Goal: Task Accomplishment & Management: Manage account settings

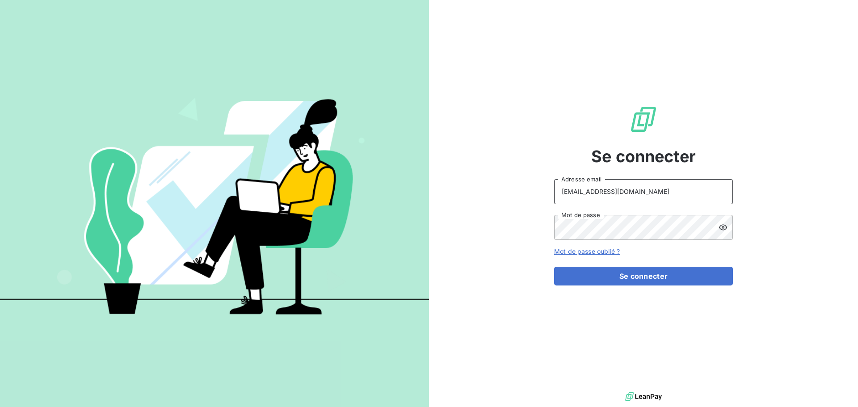
click at [653, 196] on input "[EMAIL_ADDRESS][DOMAIN_NAME]" at bounding box center [643, 191] width 179 height 25
type input "[EMAIL_ADDRESS][DOMAIN_NAME]"
click at [655, 282] on button "Se connecter" at bounding box center [643, 276] width 179 height 19
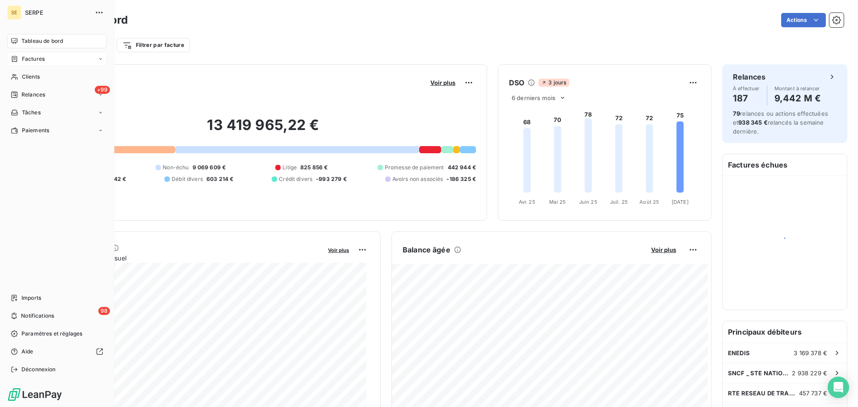
click at [21, 57] on div "Factures" at bounding box center [28, 59] width 34 height 8
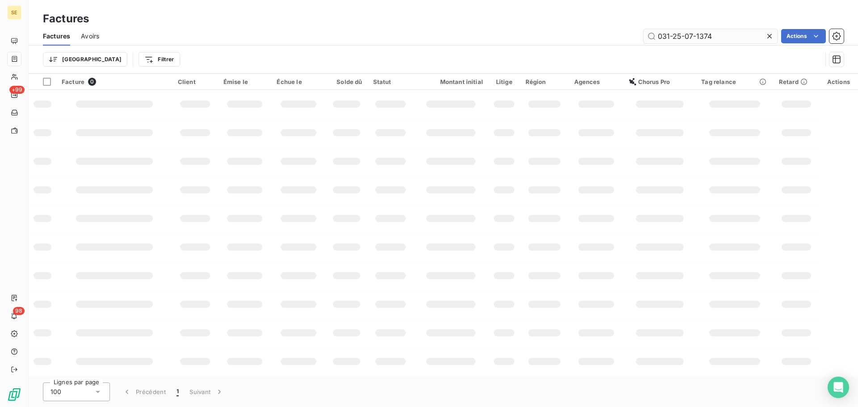
click at [733, 35] on input "031-25-07-1374" at bounding box center [711, 36] width 134 height 14
click at [732, 34] on input "031-25-07-1374" at bounding box center [711, 36] width 134 height 14
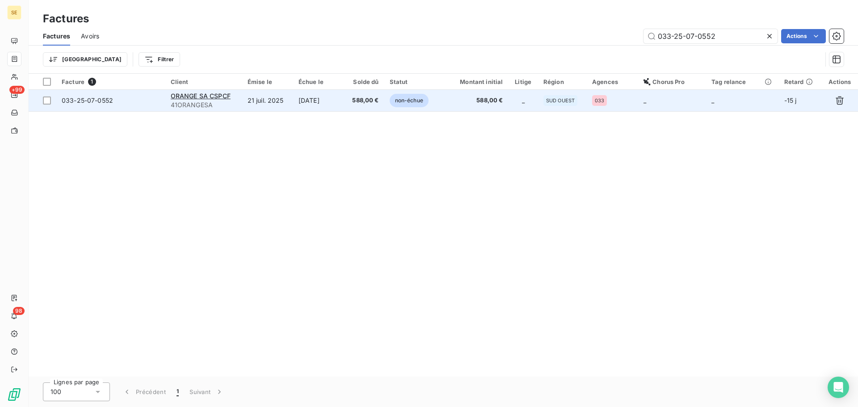
type input "033-25-07-0552"
click at [370, 105] on span "588,00 €" at bounding box center [364, 100] width 30 height 9
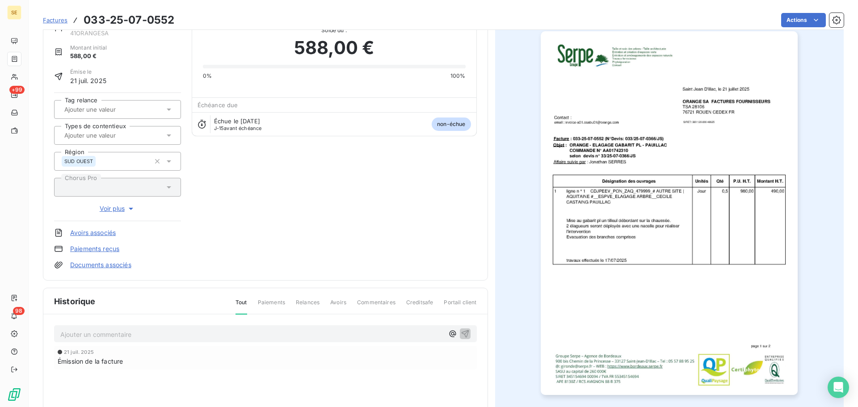
scroll to position [123, 0]
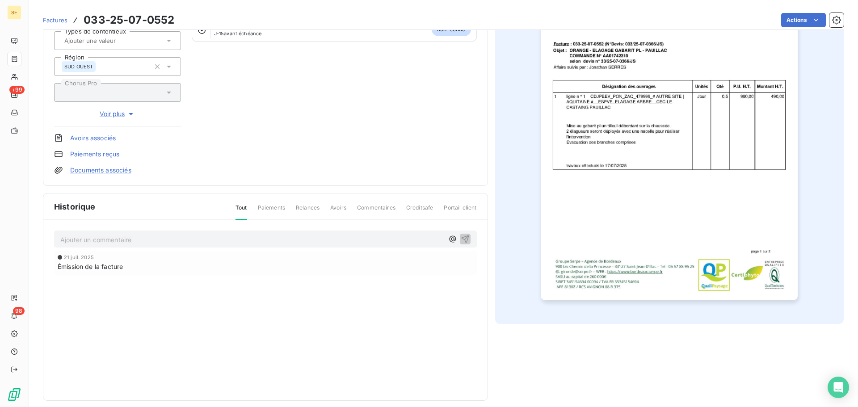
click at [139, 242] on p "Ajouter un commentaire ﻿" at bounding box center [252, 239] width 384 height 11
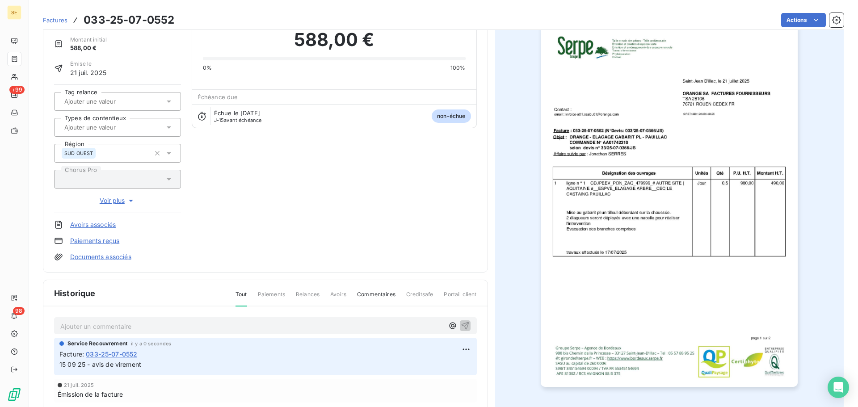
scroll to position [0, 0]
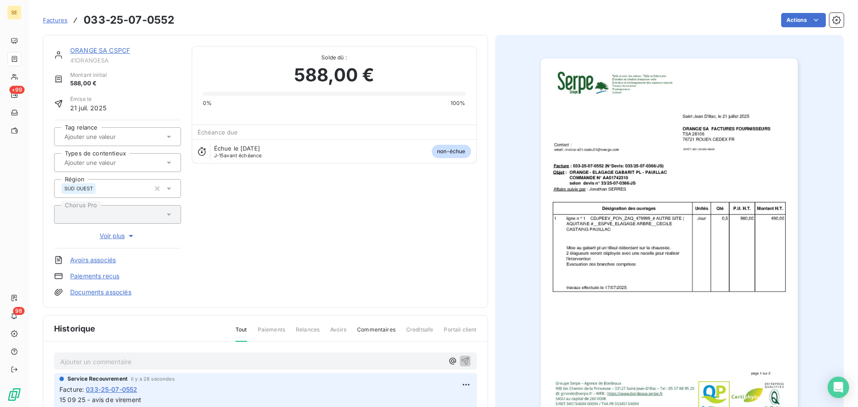
click at [118, 292] on link "Documents associés" at bounding box center [100, 292] width 61 height 9
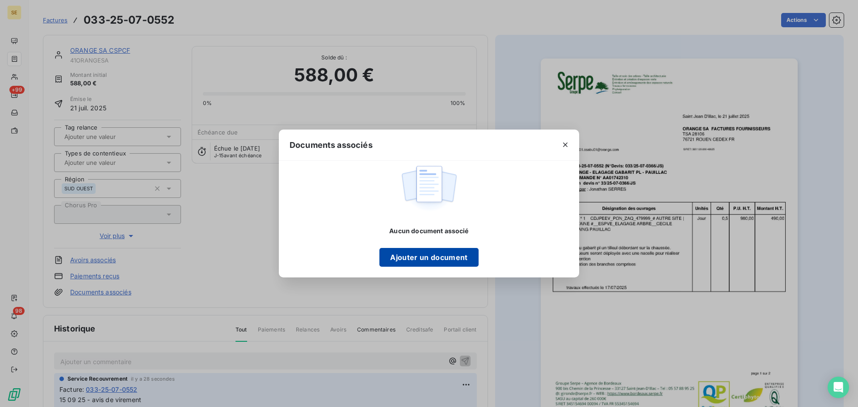
click at [444, 253] on button "Ajouter un document" at bounding box center [429, 257] width 99 height 19
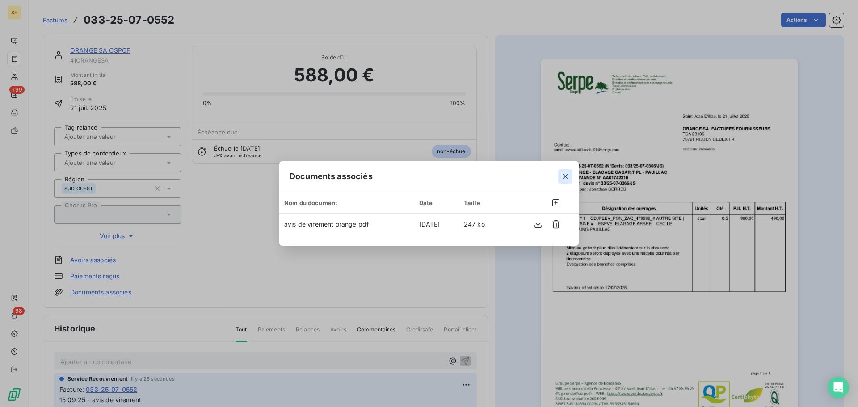
click at [565, 175] on icon "button" at bounding box center [565, 176] width 9 height 9
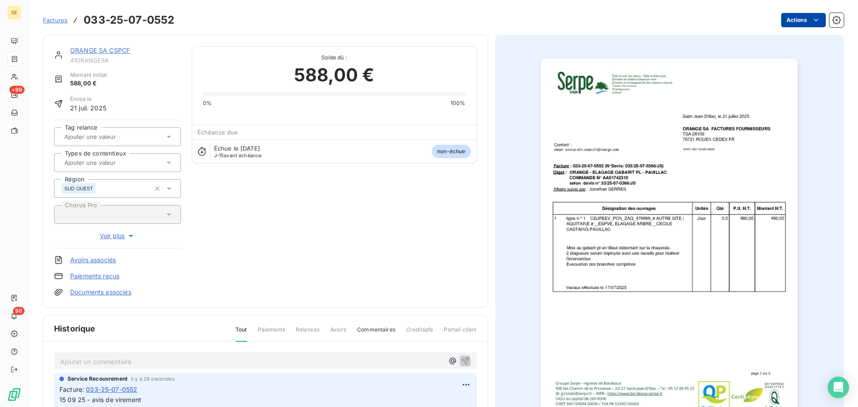
click at [780, 17] on html "SE +99 98 Factures 033-25-07-0552 Actions ORANGE SA CSPCF 41ORANGESA Montant in…" at bounding box center [429, 203] width 858 height 407
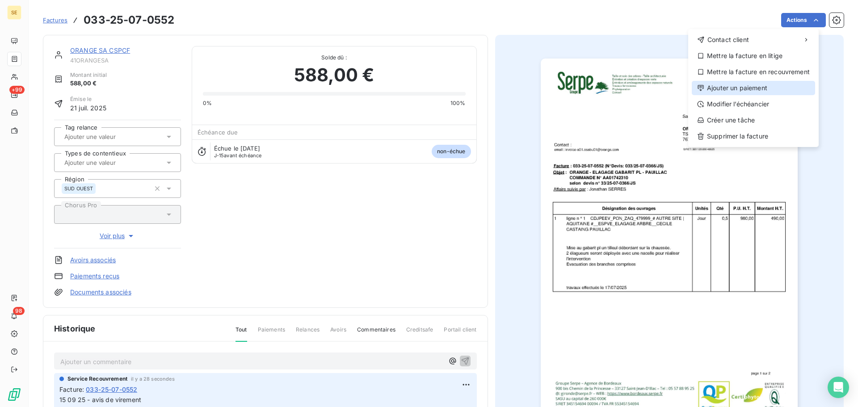
click at [755, 93] on div "Ajouter un paiement" at bounding box center [753, 88] width 123 height 14
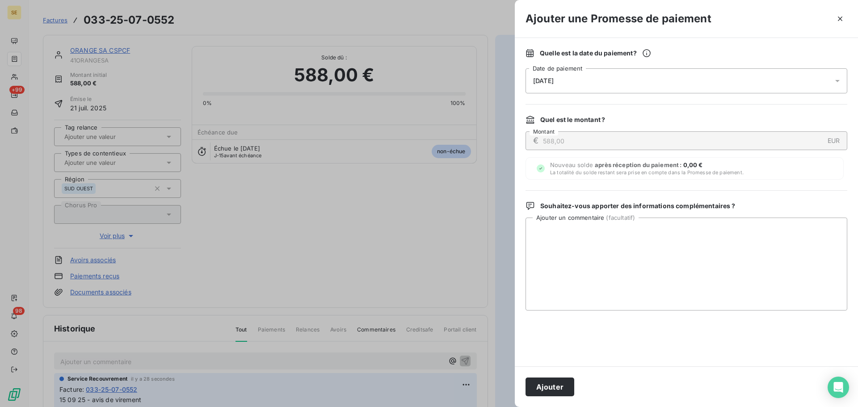
click at [698, 85] on div "[DATE]" at bounding box center [687, 80] width 322 height 25
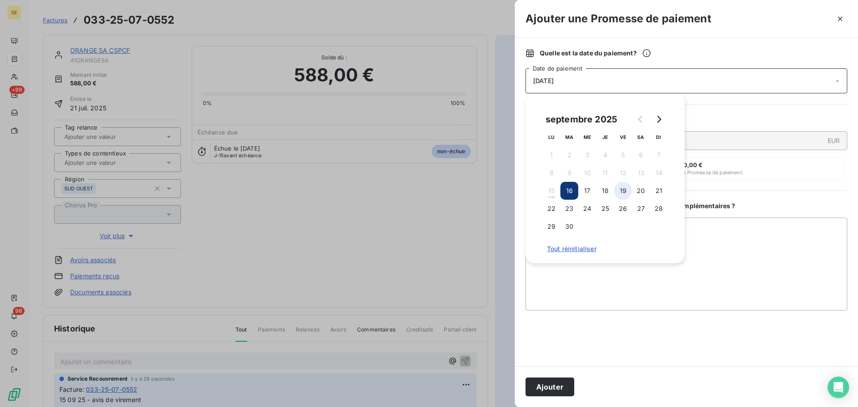
click at [619, 187] on button "19" at bounding box center [623, 191] width 18 height 18
click at [541, 386] on button "Ajouter" at bounding box center [550, 387] width 49 height 19
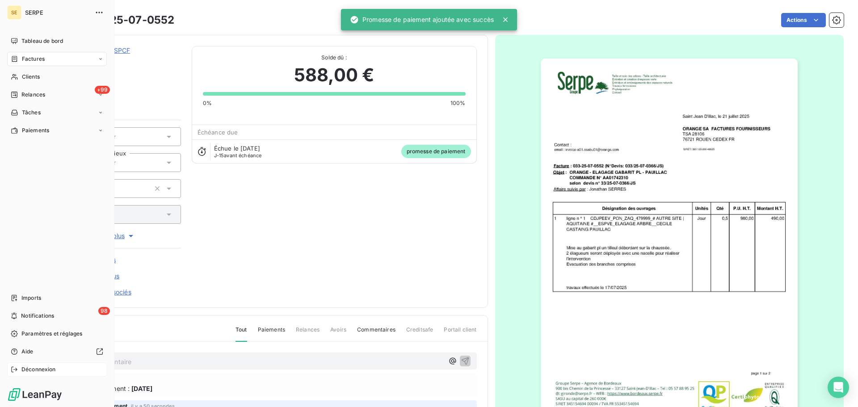
click at [42, 368] on span "Déconnexion" at bounding box center [38, 370] width 34 height 8
